Goal: Check status: Check status

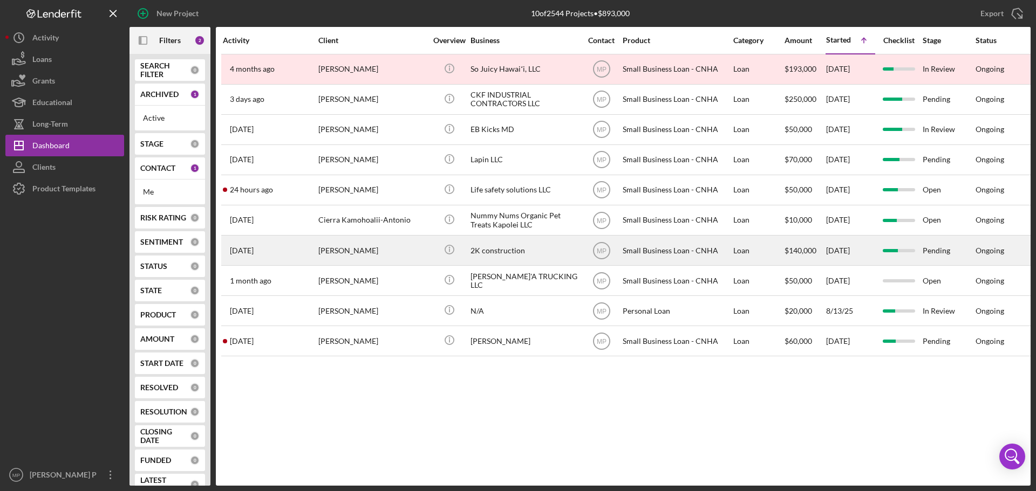
click at [510, 251] on div "2K construction" at bounding box center [524, 250] width 108 height 29
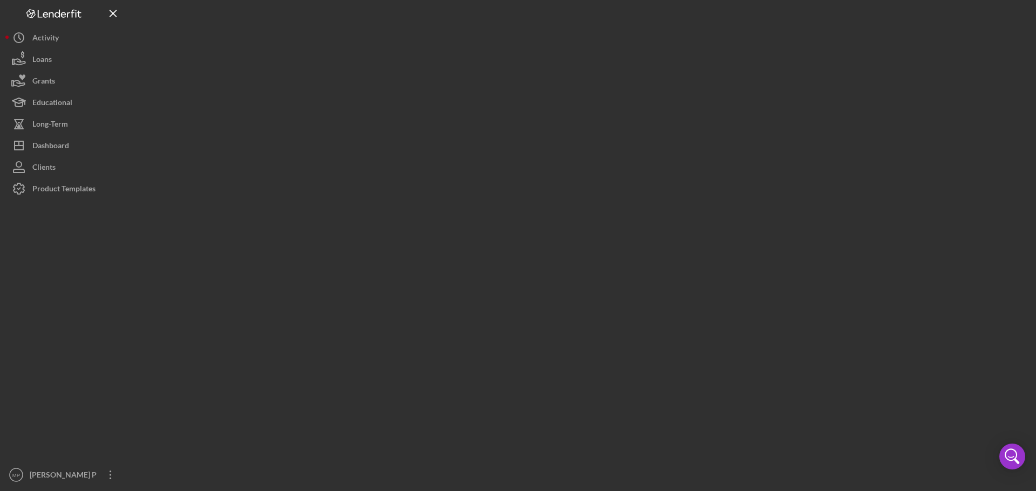
click at [510, 250] on div at bounding box center [579, 243] width 901 height 486
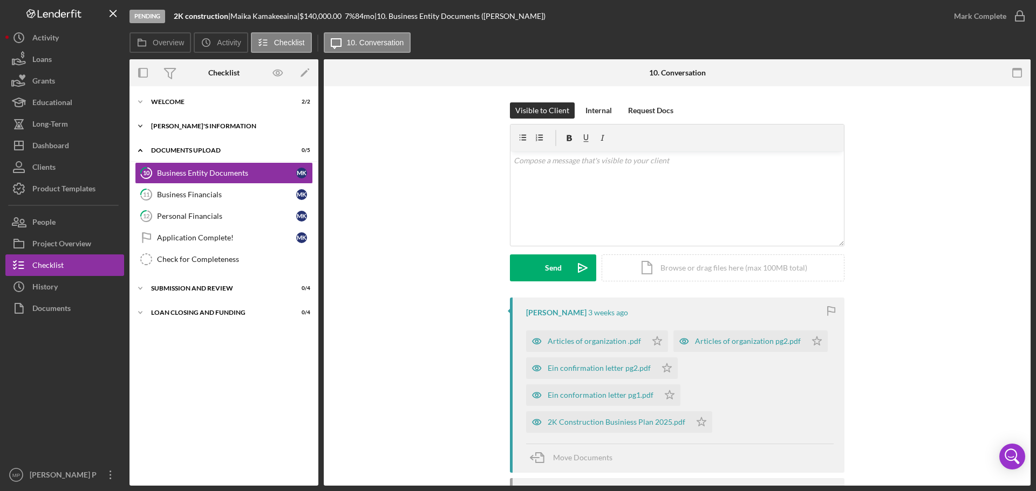
click at [201, 127] on div "[PERSON_NAME]'S INFORMATION" at bounding box center [228, 126] width 154 height 6
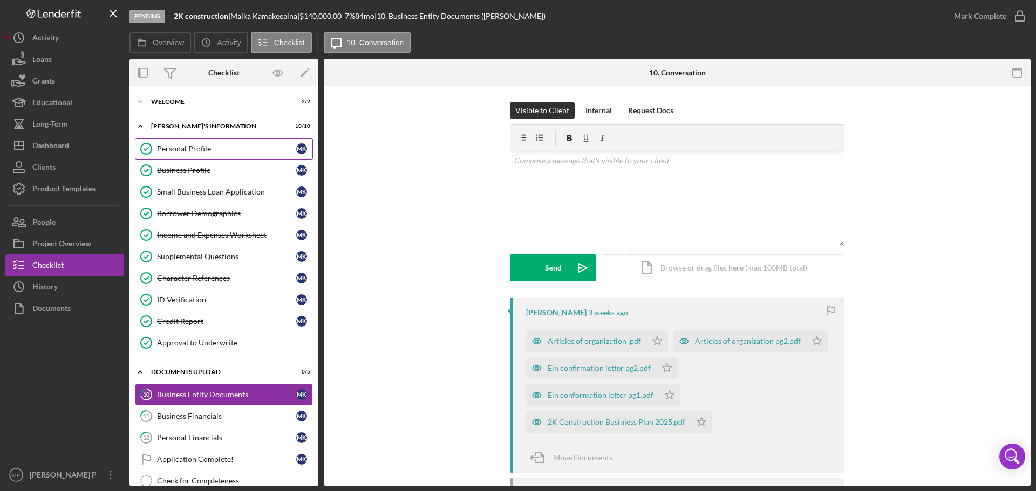
click at [206, 147] on div "Personal Profile" at bounding box center [226, 149] width 139 height 9
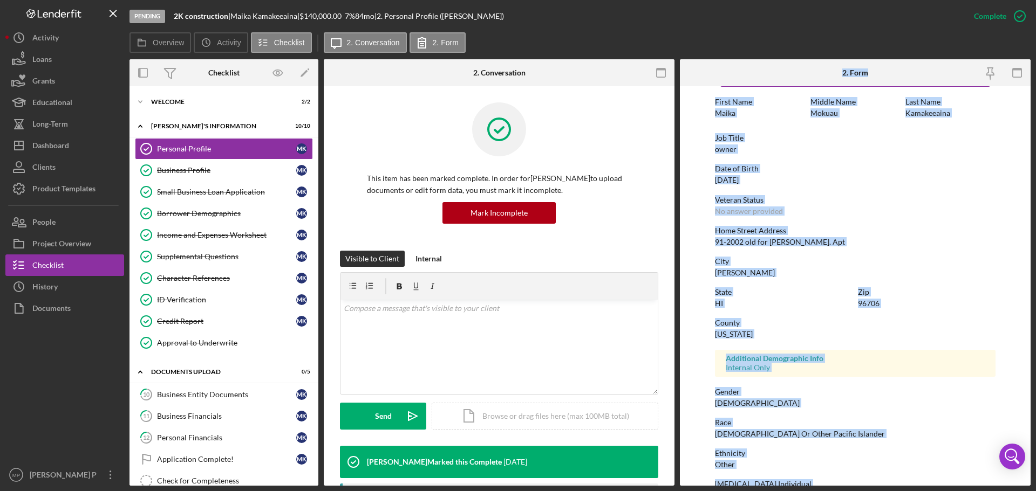
scroll to position [104, 0]
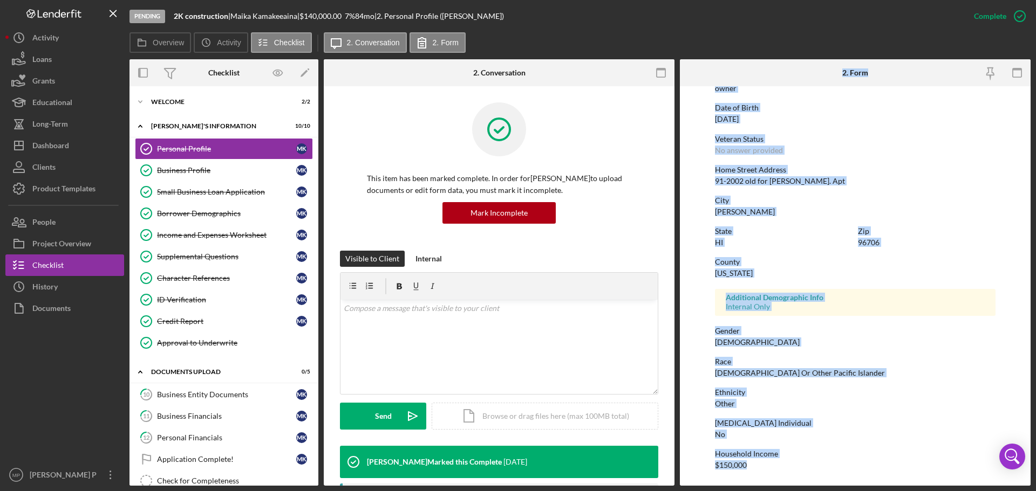
drag, startPoint x: 834, startPoint y: 67, endPoint x: 844, endPoint y: 489, distance: 421.9
click at [844, 489] on div "Pending 2K construction | [PERSON_NAME] | $140,000.00 7 % 84 mo | 2. Personal P…" at bounding box center [518, 245] width 1036 height 491
copy div "2. Form To edit this form you must mark this item incomplete First Name [PERSON…"
click at [910, 159] on div "To edit this form you must mark this item incomplete First Name [PERSON_NAME] M…" at bounding box center [855, 234] width 280 height 492
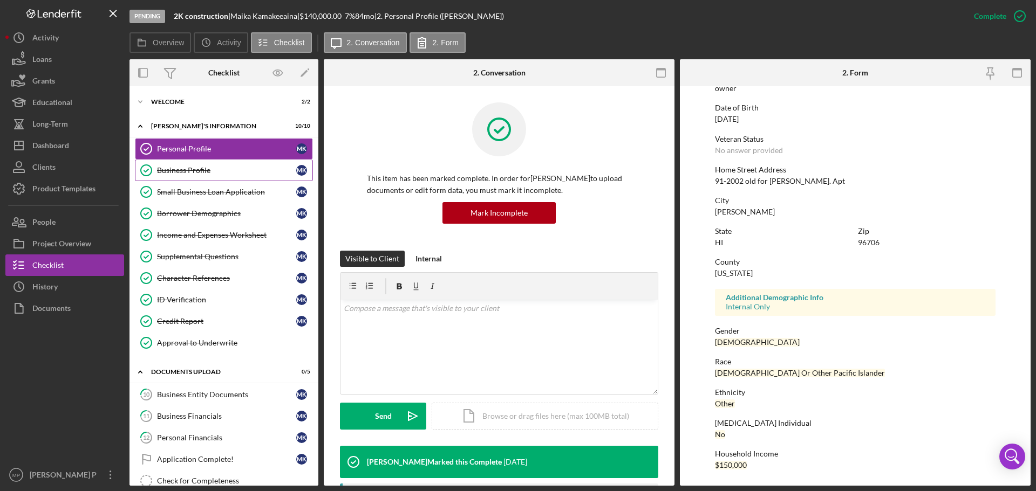
click at [194, 173] on div "Business Profile" at bounding box center [226, 170] width 139 height 9
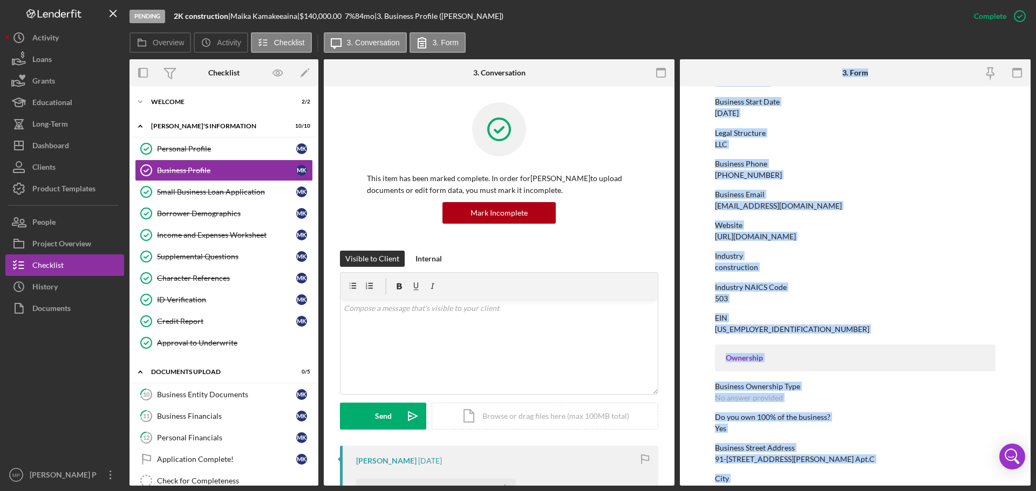
scroll to position [414, 0]
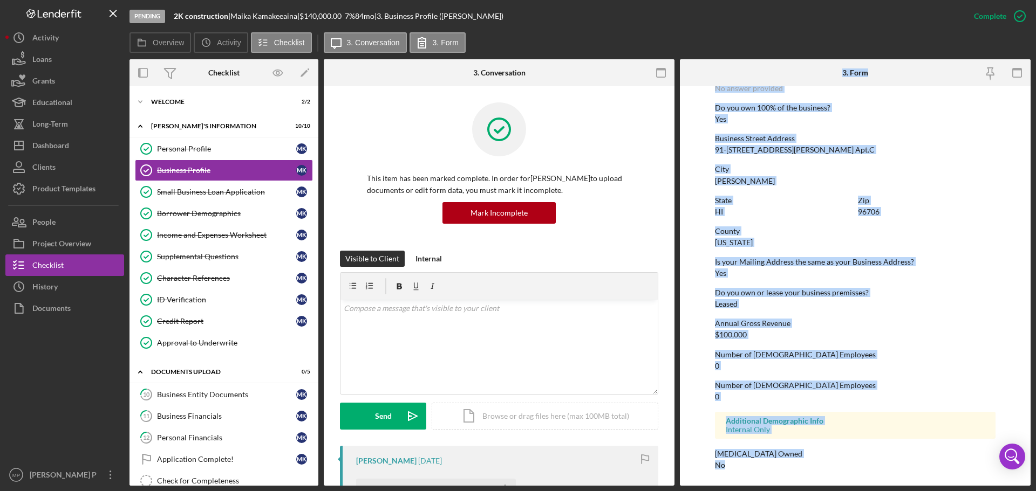
drag, startPoint x: 837, startPoint y: 67, endPoint x: 835, endPoint y: 497, distance: 429.9
click at [835, 491] on html "Pending 2K construction | [PERSON_NAME] | $140,000.00 7 % 84 mo | 3. Business P…" at bounding box center [518, 245] width 1036 height 491
click at [970, 170] on div "City" at bounding box center [855, 169] width 280 height 9
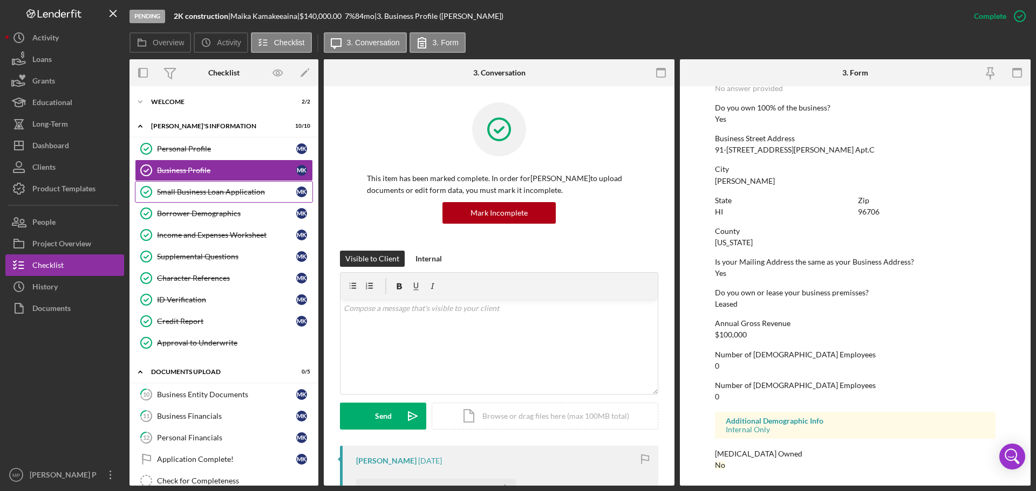
click at [211, 191] on div "Small Business Loan Application" at bounding box center [226, 192] width 139 height 9
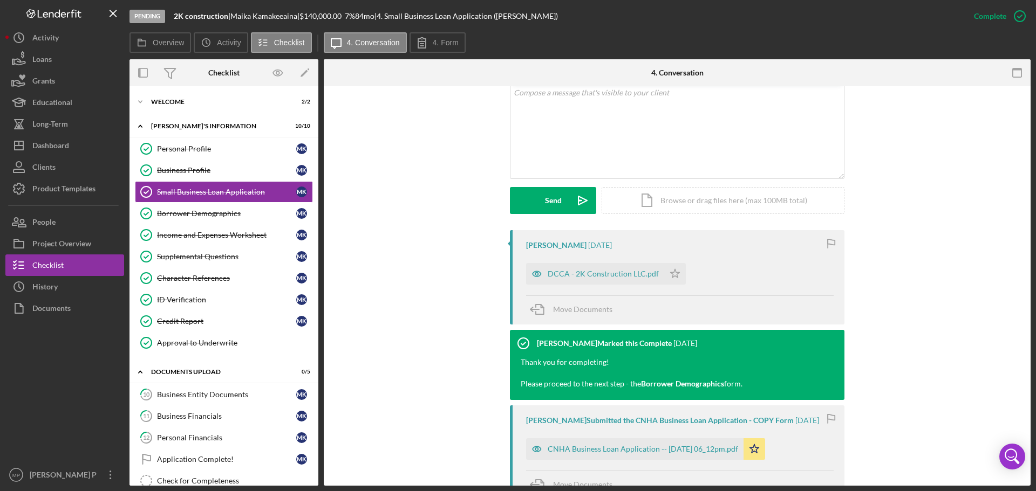
scroll to position [270, 0]
